Goal: Task Accomplishment & Management: Use online tool/utility

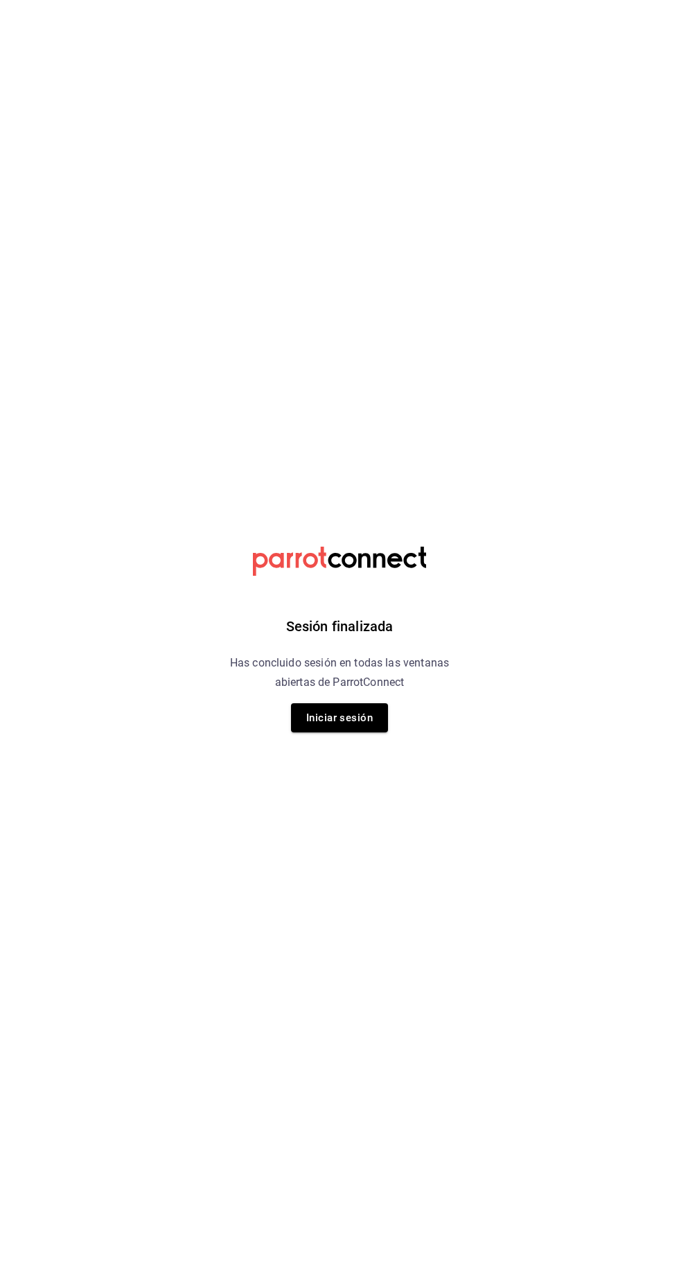
click at [353, 718] on button "Iniciar sesión" at bounding box center [339, 717] width 97 height 29
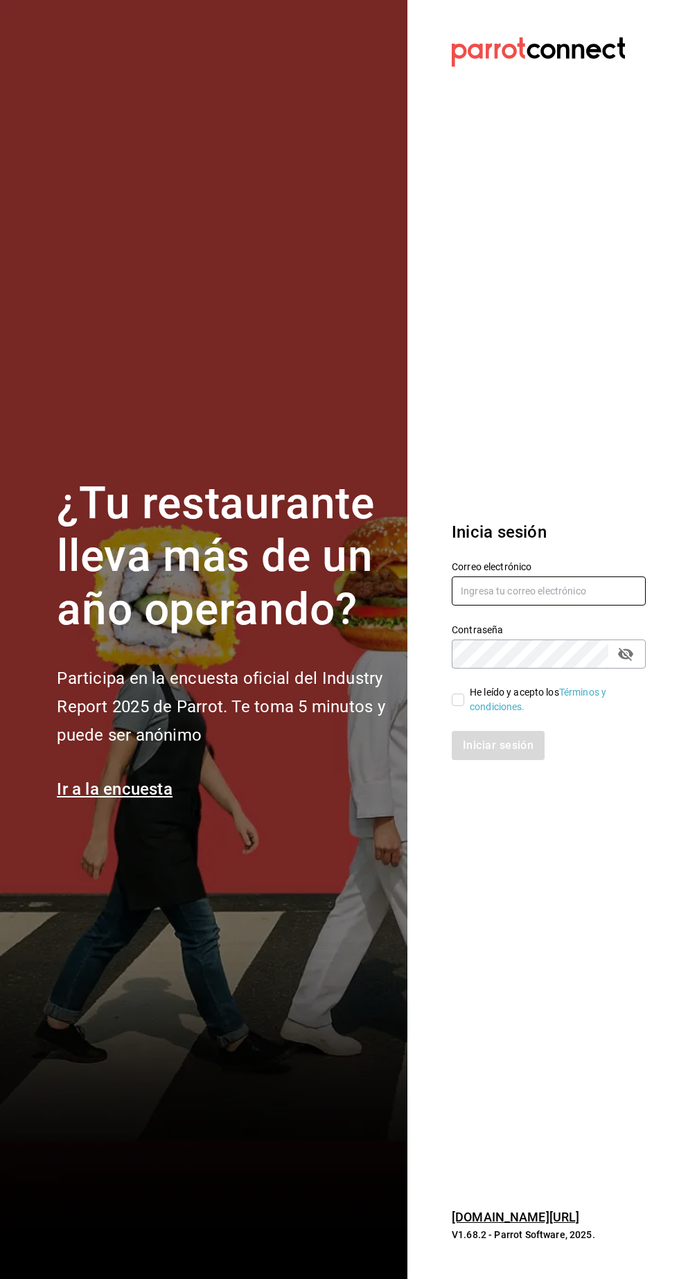
click at [576, 605] on input "text" at bounding box center [549, 590] width 194 height 29
type input "manuel@callejongourmet.mx"
click at [459, 706] on input "He leído y acepto los Términos y condiciones." at bounding box center [458, 699] width 12 height 12
checkbox input "true"
click at [502, 760] on button "Iniciar sesión" at bounding box center [499, 745] width 94 height 29
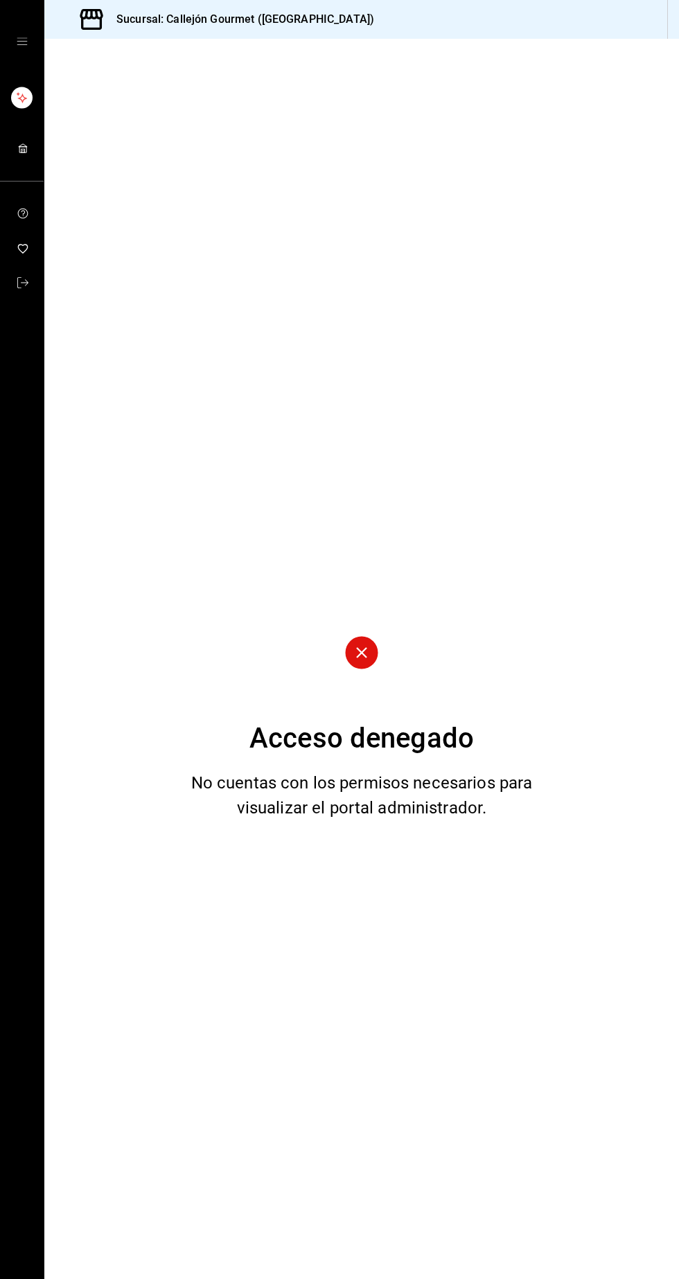
click at [22, 148] on icon "mailbox folders" at bounding box center [22, 148] width 11 height 11
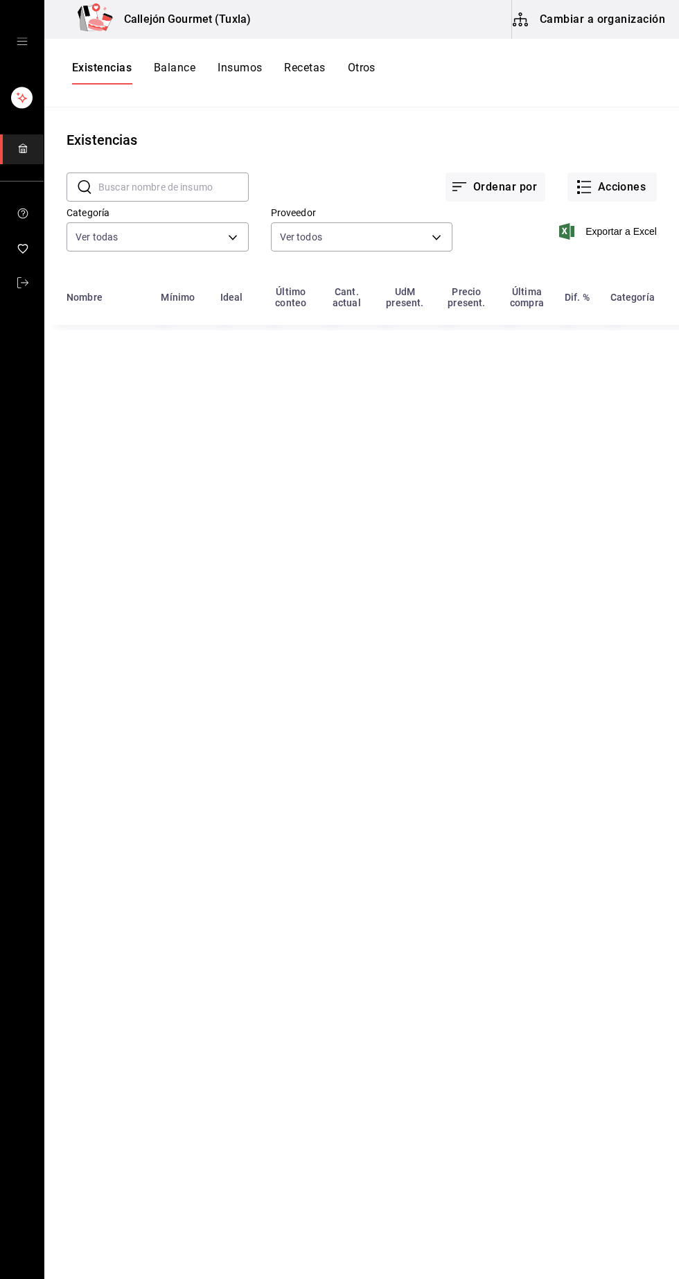
click at [649, 6] on button "Cambiar a organización" at bounding box center [590, 19] width 156 height 39
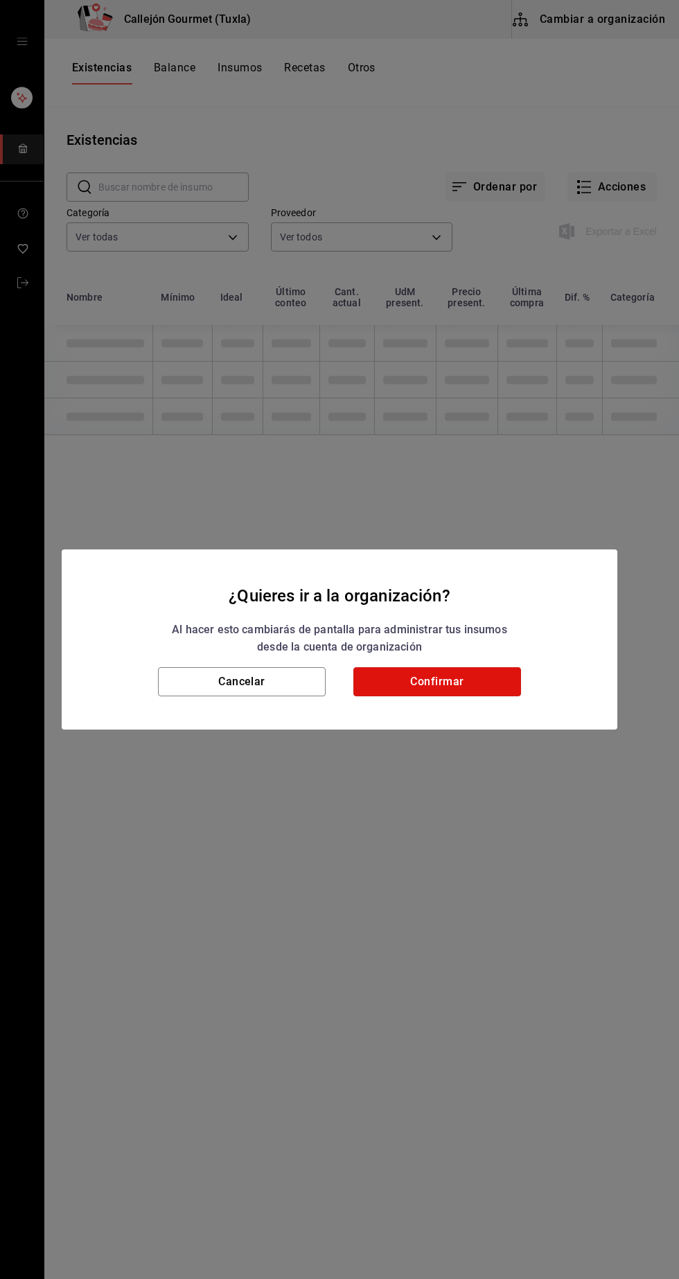
click at [504, 684] on button "Confirmar" at bounding box center [437, 681] width 168 height 29
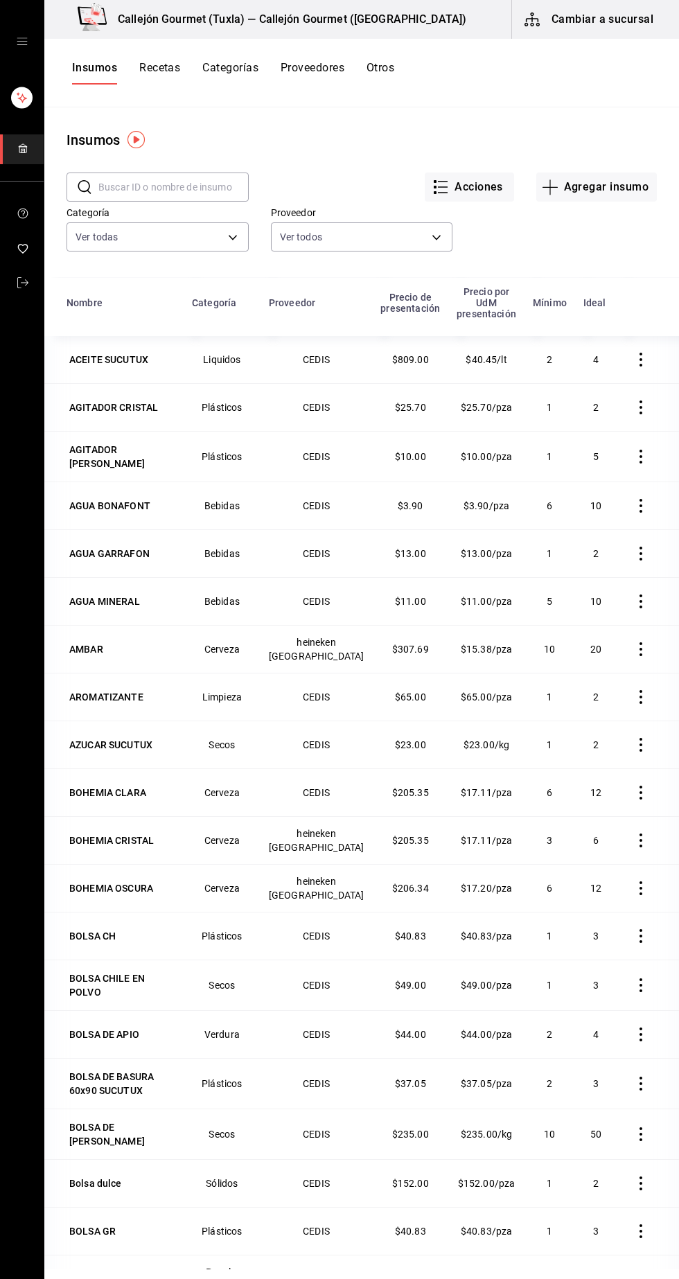
click at [627, 19] on button "Cambiar a sucursal" at bounding box center [590, 19] width 156 height 39
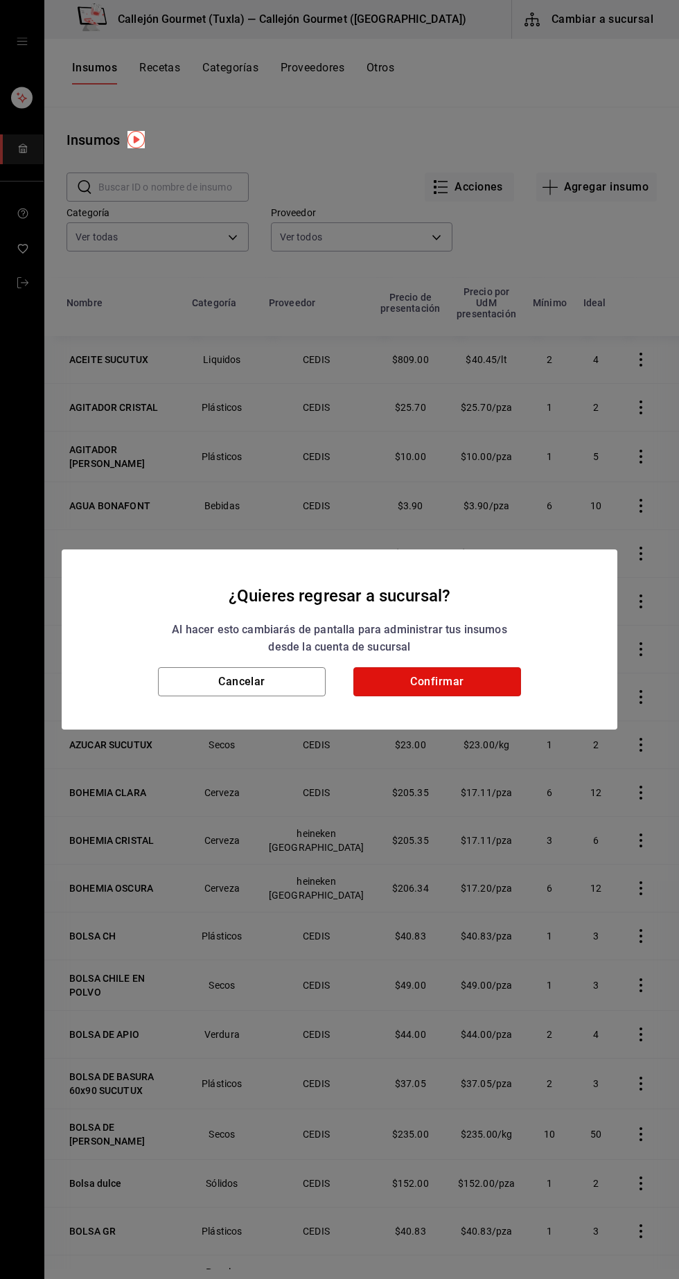
click at [470, 688] on button "Confirmar" at bounding box center [437, 681] width 168 height 29
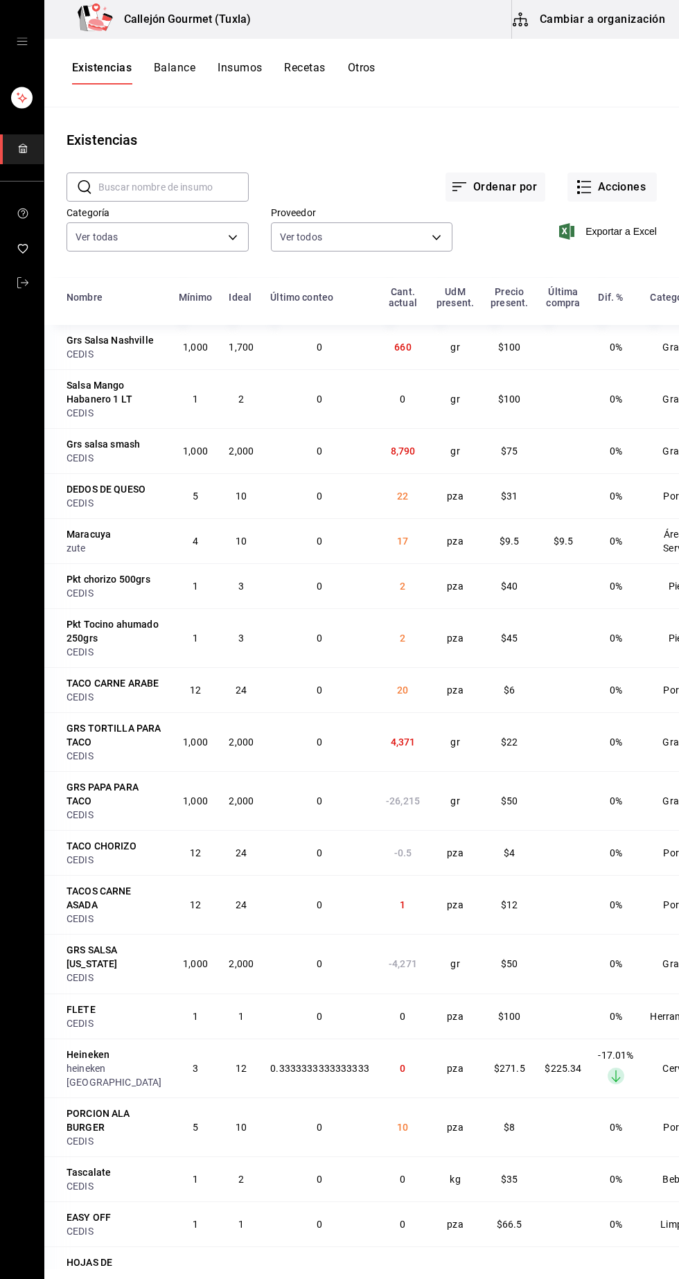
click at [371, 67] on button "Otros" at bounding box center [362, 73] width 28 height 24
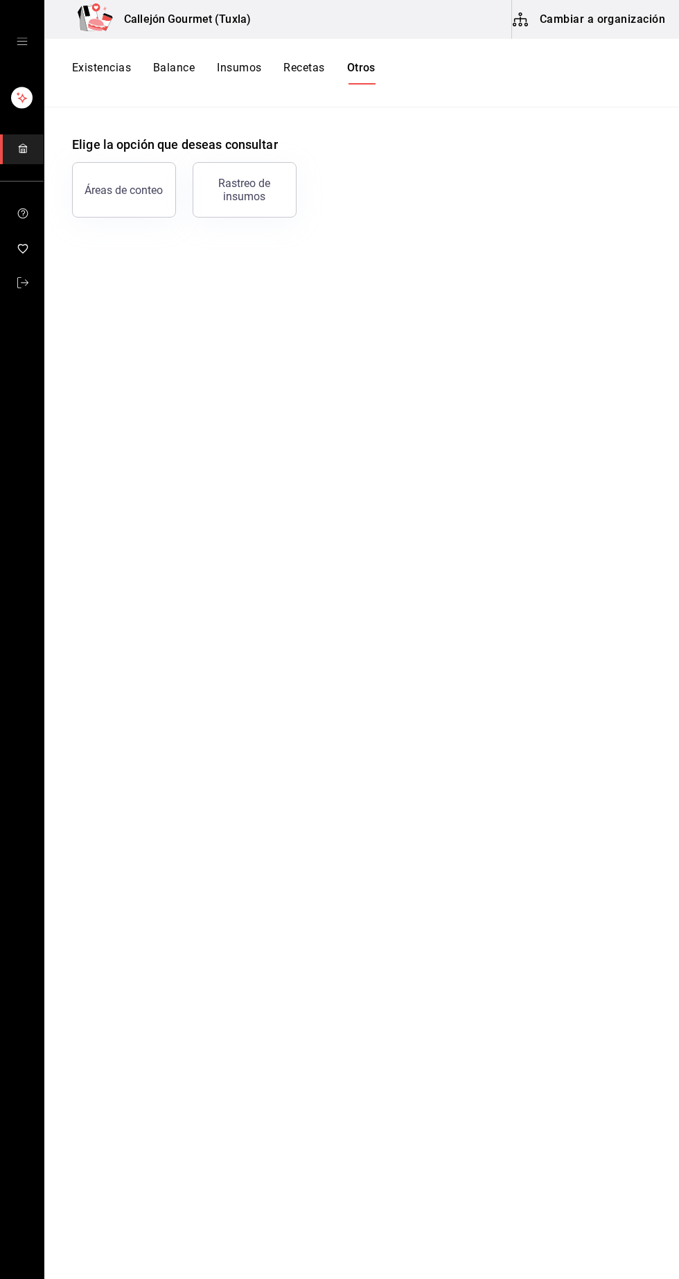
click at [265, 190] on div "Rastreo de insumos" at bounding box center [245, 190] width 86 height 26
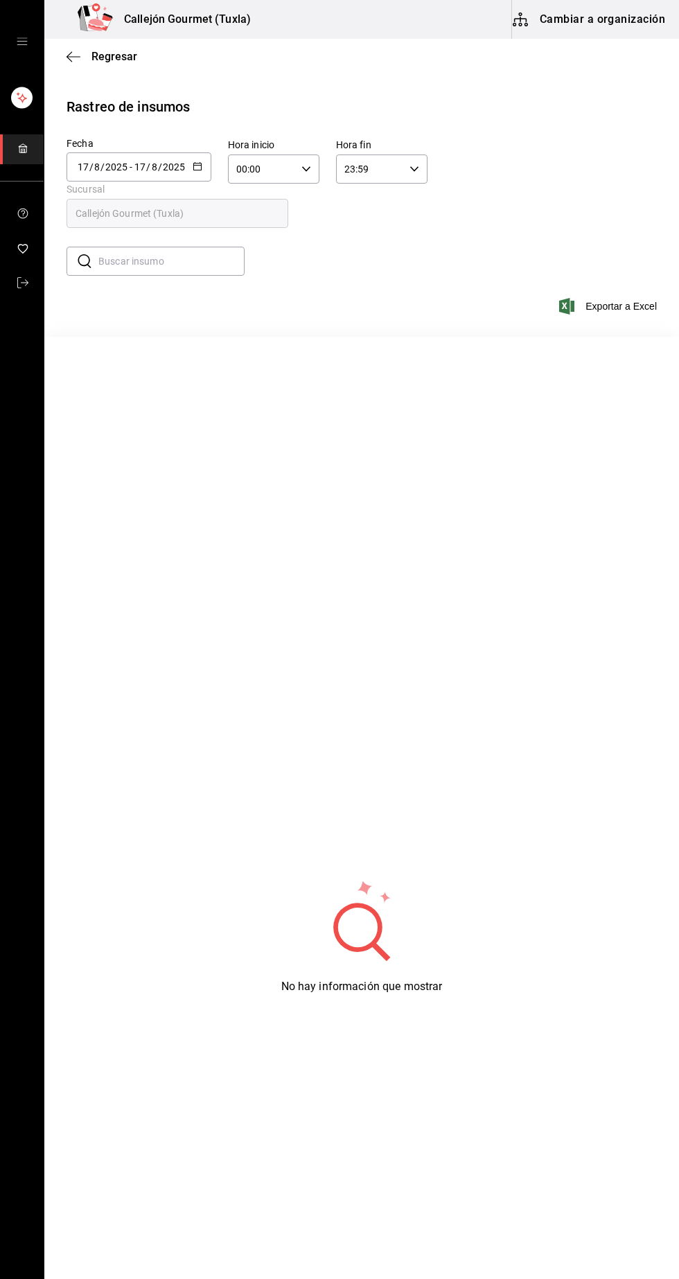
click at [171, 166] on input "2025" at bounding box center [174, 166] width 24 height 11
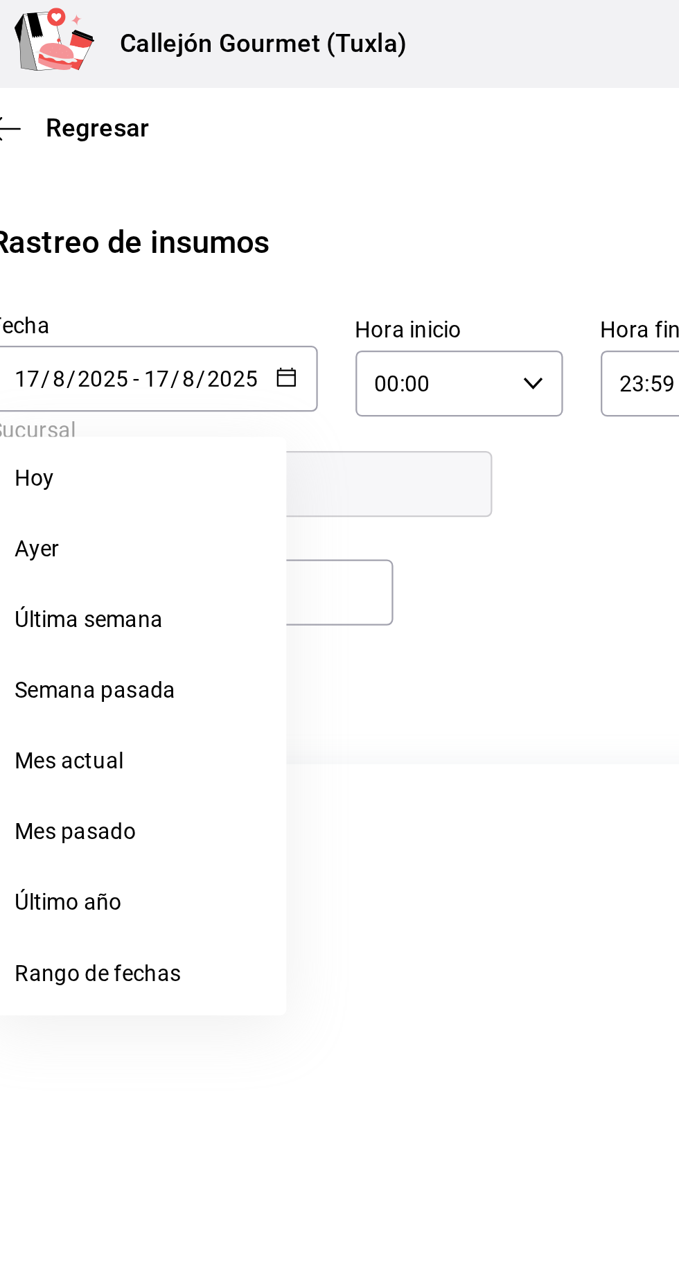
click at [108, 239] on li "Ayer" at bounding box center [132, 242] width 131 height 31
type input "[DATE]"
type input "16"
type input "[DATE]"
type input "16"
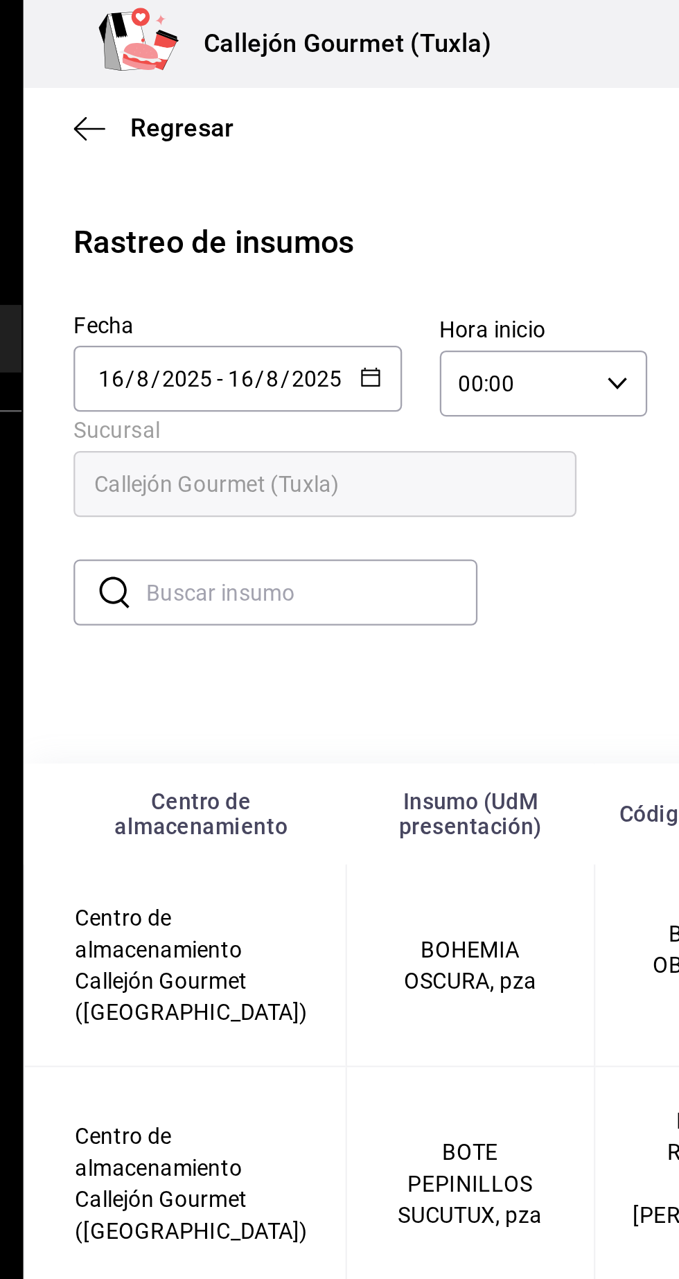
click at [209, 262] on input "text" at bounding box center [171, 261] width 146 height 28
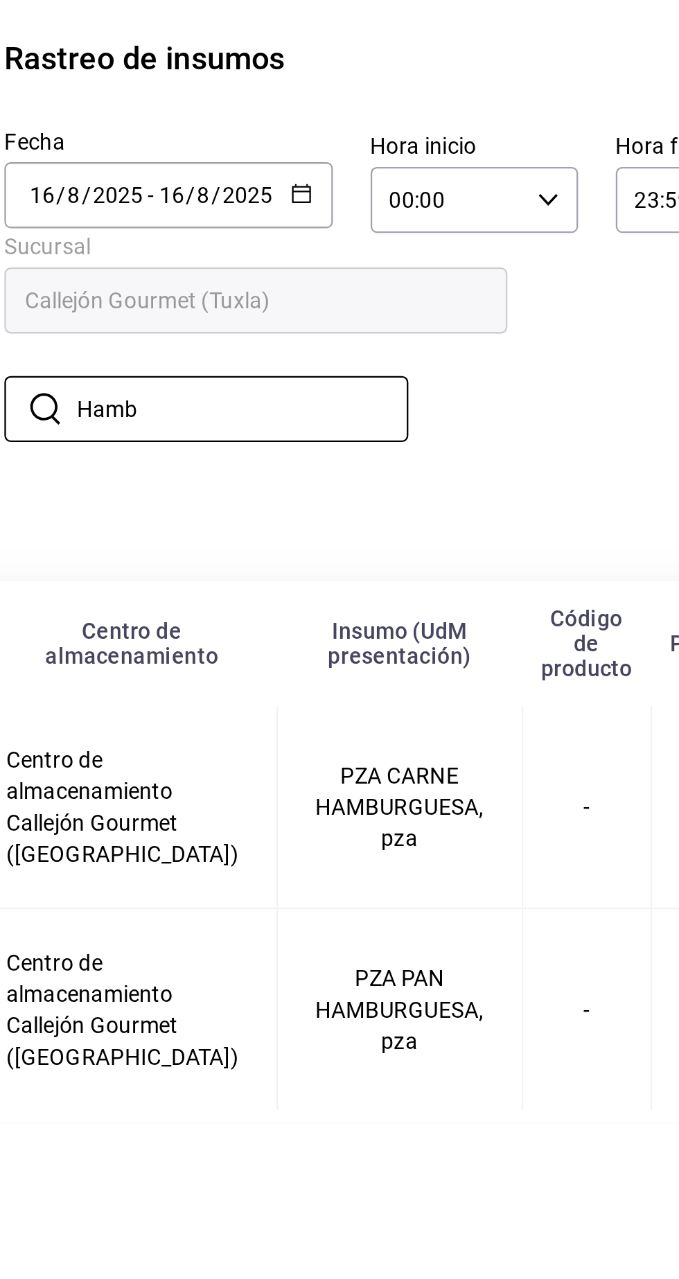
click at [182, 257] on input "Hamb" at bounding box center [171, 261] width 146 height 28
type input "H"
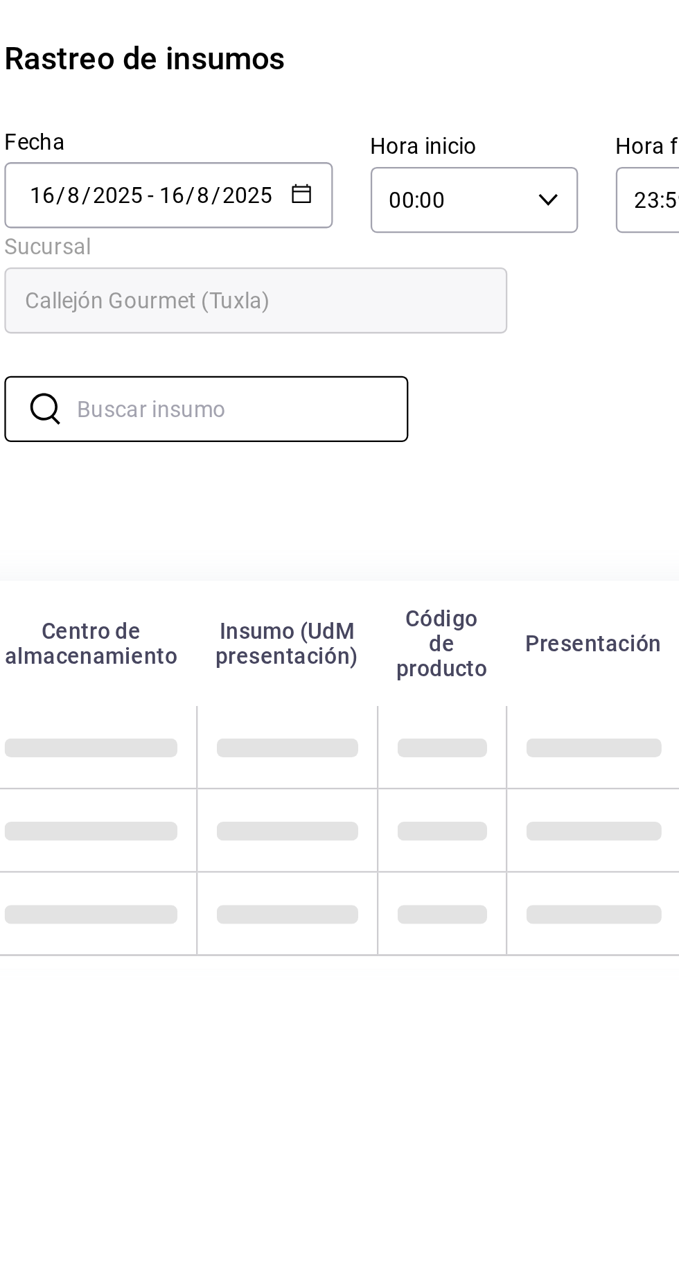
type input "A"
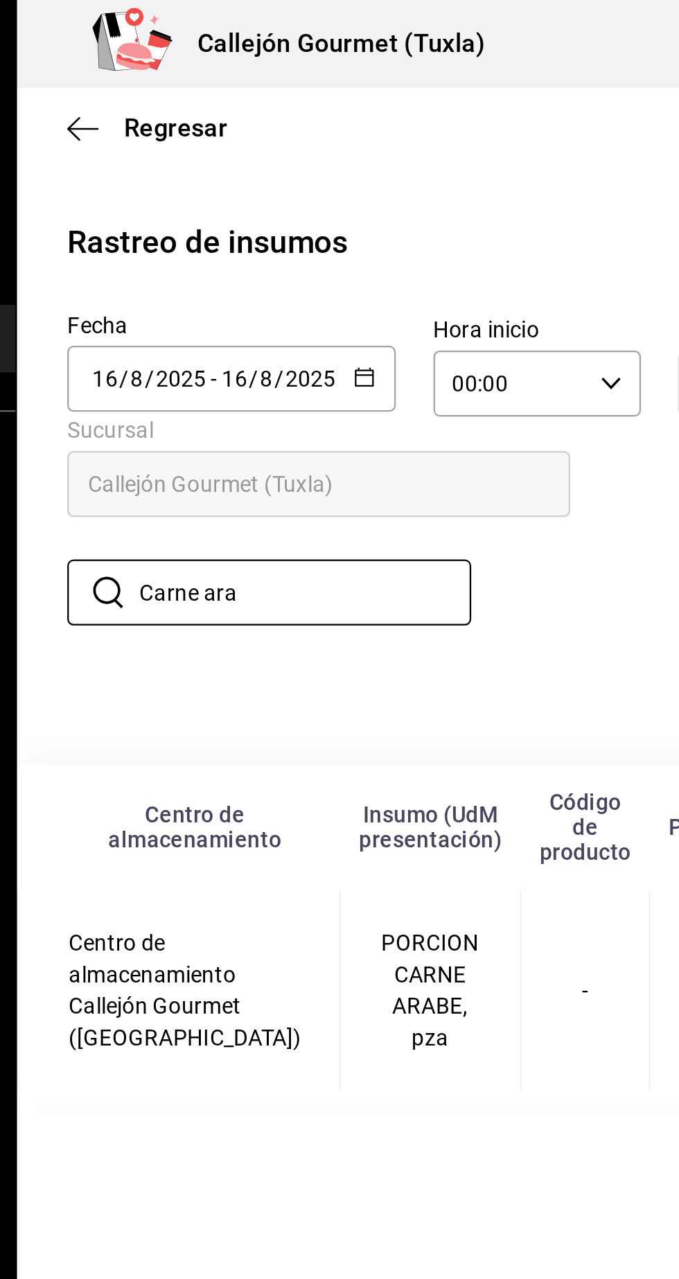
click at [186, 265] on input "Carne ara" at bounding box center [171, 261] width 146 height 28
type input "C"
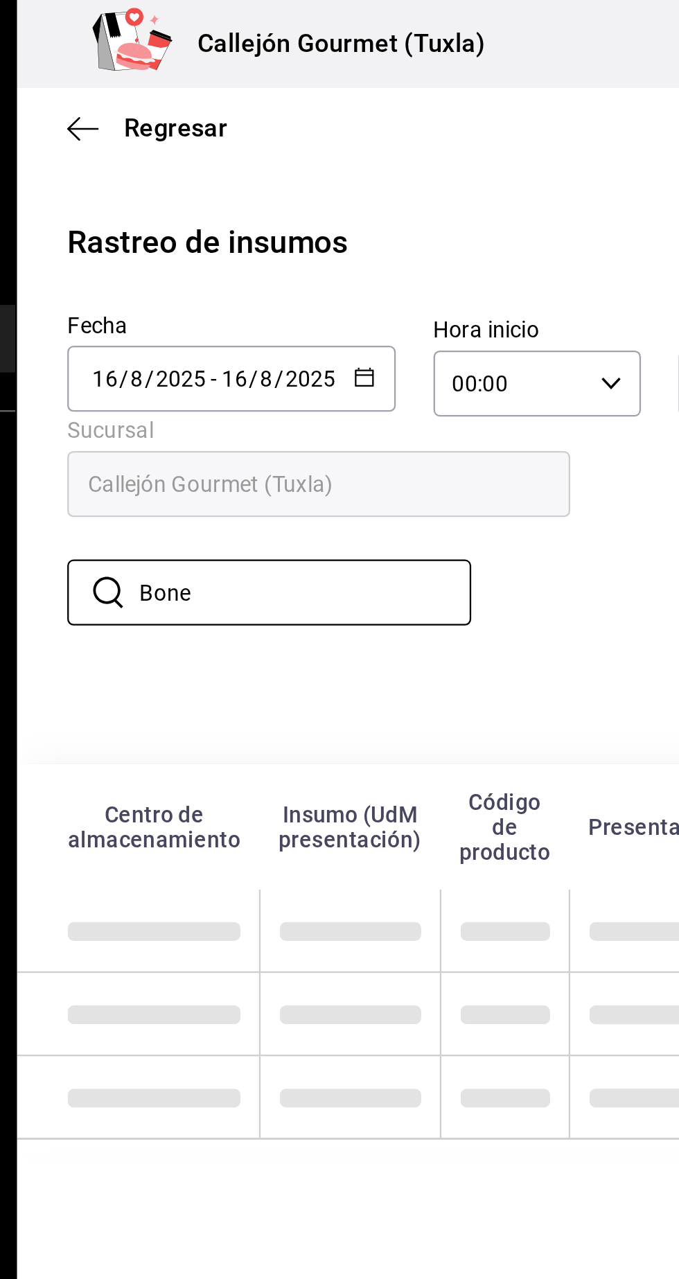
type input "Bone"
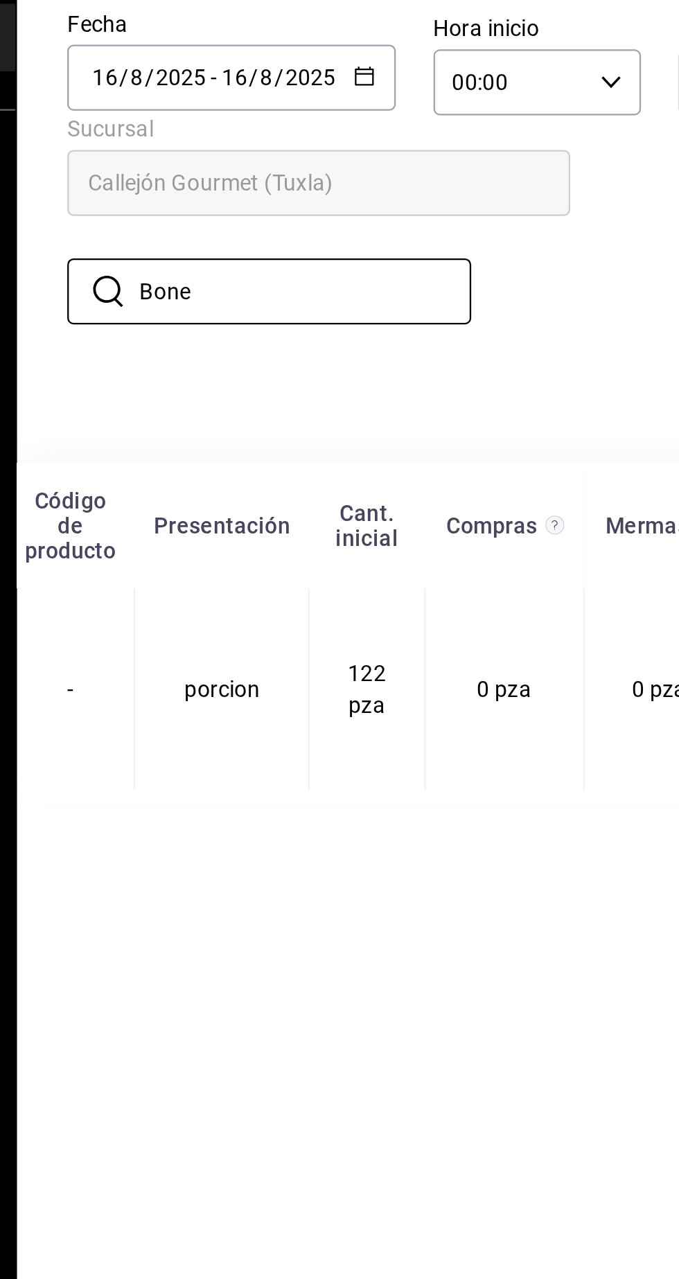
scroll to position [0, 263]
